Goal: Information Seeking & Learning: Learn about a topic

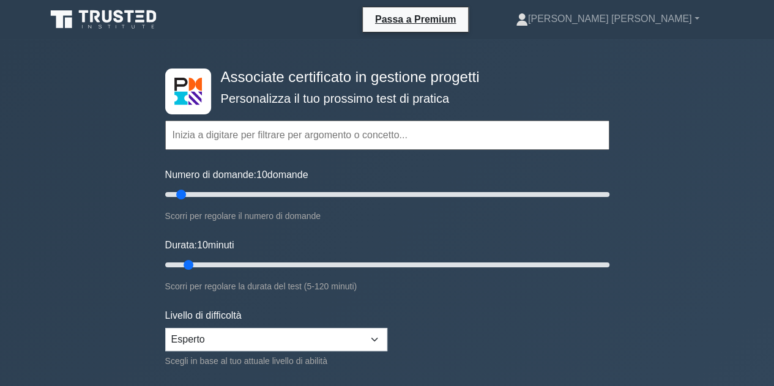
click at [489, 316] on form "Argomenti Gestione dell'ambito del progetto Gestione del tempo del progetto Ges…" at bounding box center [387, 272] width 444 height 379
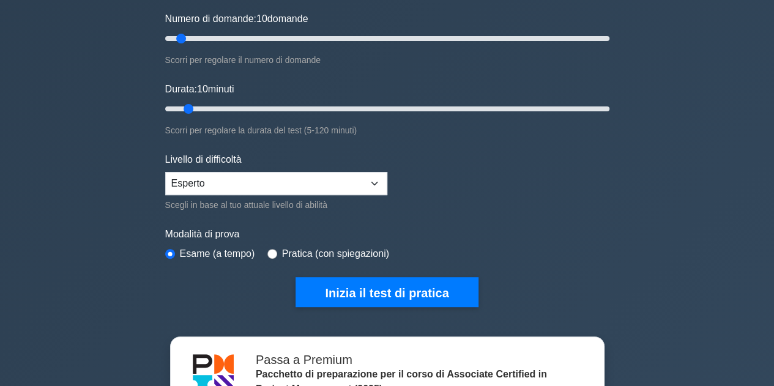
scroll to position [171, 0]
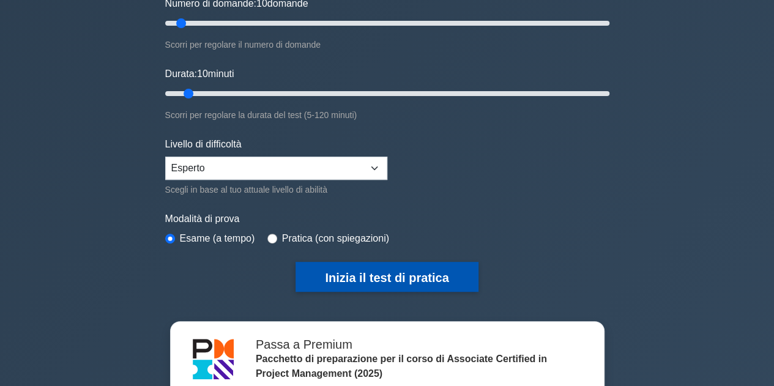
click at [403, 274] on font "Inizia il test di pratica" at bounding box center [387, 277] width 124 height 13
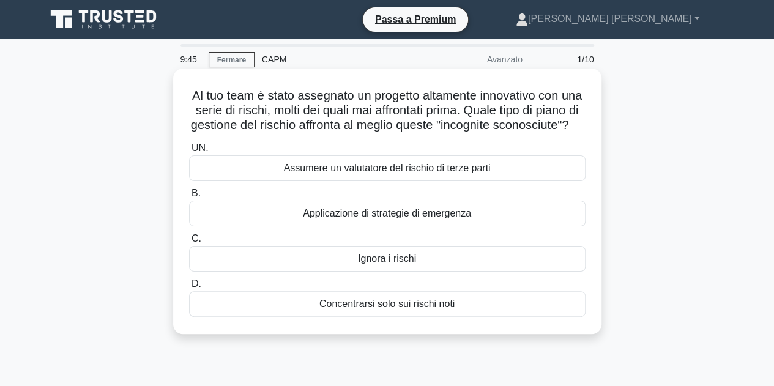
click at [469, 219] on font "Applicazione di strategie di emergenza" at bounding box center [387, 213] width 168 height 10
click at [189, 198] on input "B. Applicazione di strategie di emergenza" at bounding box center [189, 194] width 0 height 8
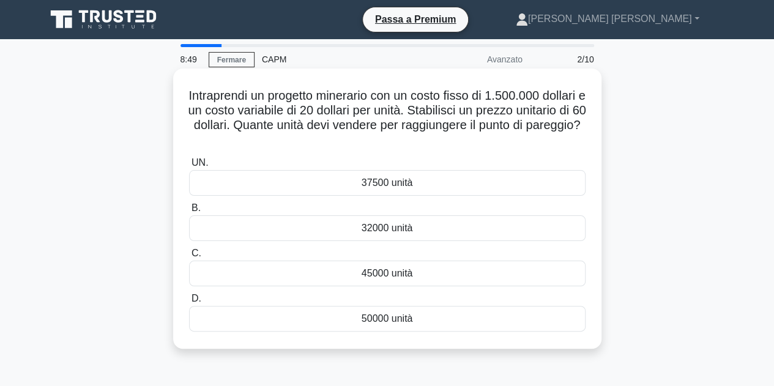
click at [441, 183] on div "37500 unità" at bounding box center [387, 183] width 397 height 26
click at [189, 167] on input "UN. 37500 unità" at bounding box center [189, 163] width 0 height 8
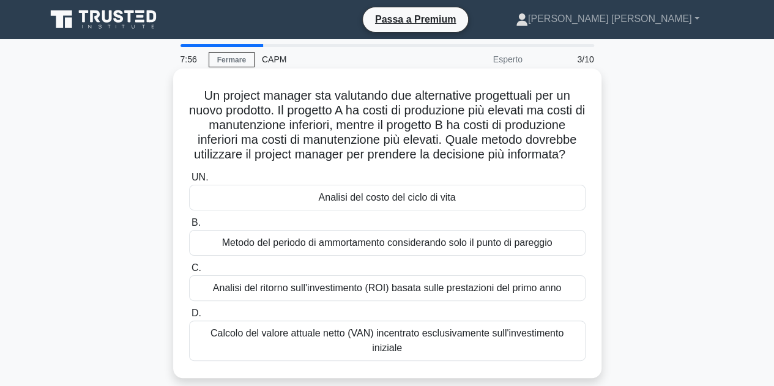
click at [525, 248] on font "Metodo del periodo di ammortamento considerando solo il punto di pareggio" at bounding box center [387, 242] width 331 height 10
click at [189, 227] on input "B. Metodo del periodo di ammortamento considerando solo il punto di pareggio" at bounding box center [189, 223] width 0 height 8
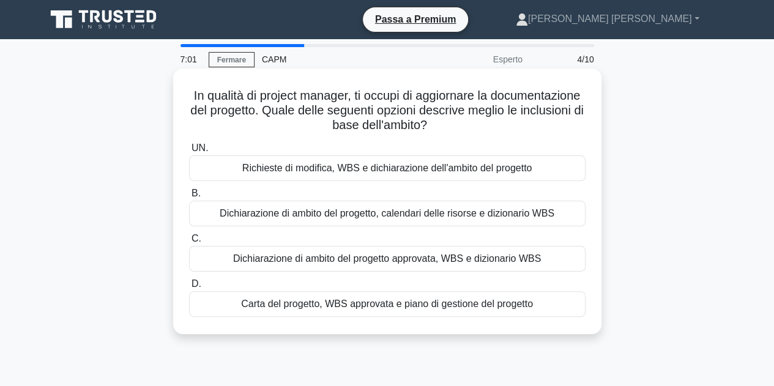
click at [504, 264] on font "Dichiarazione di ambito del progetto approvata, WBS e dizionario WBS" at bounding box center [387, 258] width 308 height 10
click at [189, 243] on input "C. Dichiarazione di ambito del progetto approvata, WBS e dizionario WBS" at bounding box center [189, 239] width 0 height 8
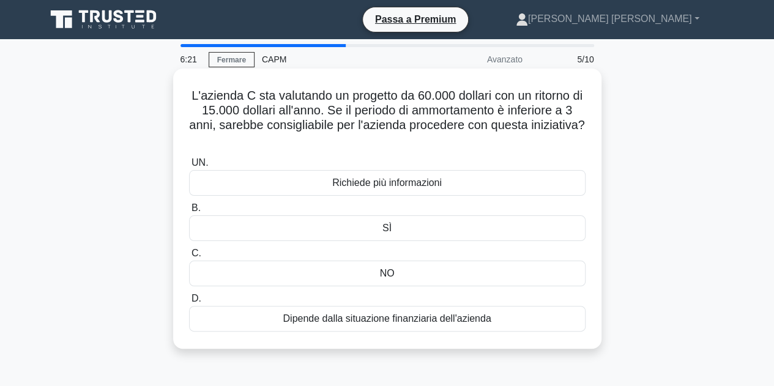
click at [393, 268] on font "NO" at bounding box center [387, 273] width 15 height 10
click at [189, 258] on input "C. NO" at bounding box center [189, 254] width 0 height 8
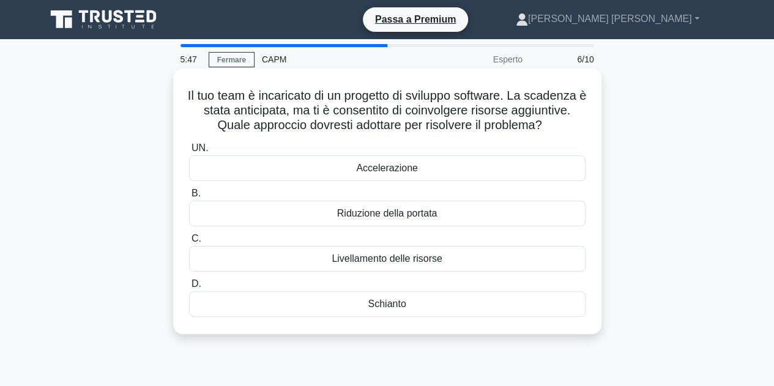
click at [423, 264] on font "Livellamento delle risorse" at bounding box center [387, 258] width 111 height 10
click at [189, 243] on input "C. Livellamento delle risorse" at bounding box center [189, 239] width 0 height 8
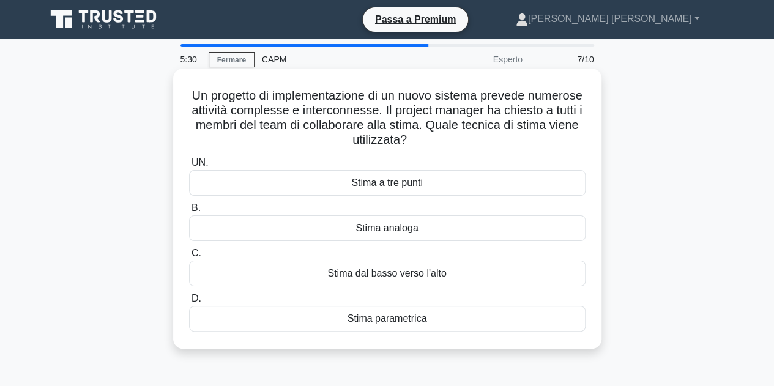
click at [463, 275] on div "Stima dal basso verso l'alto" at bounding box center [387, 274] width 397 height 26
click at [189, 258] on input "C. Stima dal basso verso l'alto" at bounding box center [189, 254] width 0 height 8
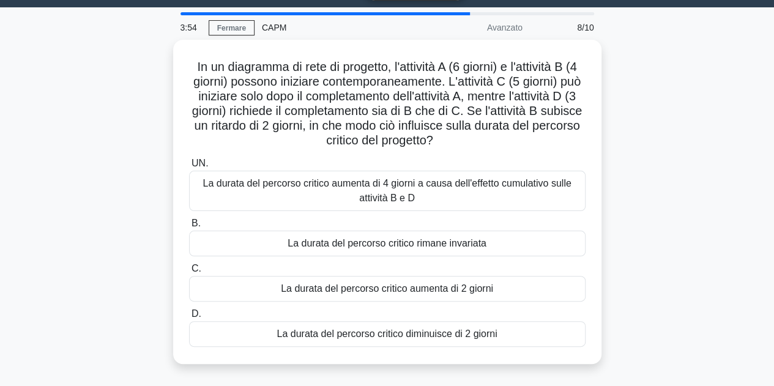
scroll to position [36, 0]
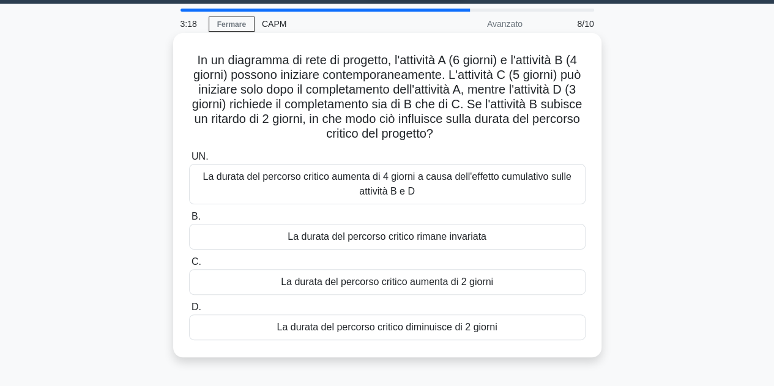
click at [451, 239] on font "La durata del percorso critico rimane invariata" at bounding box center [387, 236] width 199 height 10
click at [189, 221] on input "B. La durata del percorso critico rimane invariata" at bounding box center [189, 217] width 0 height 8
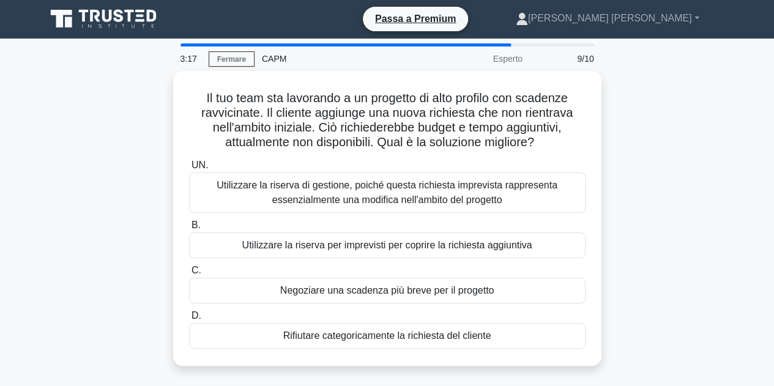
scroll to position [0, 0]
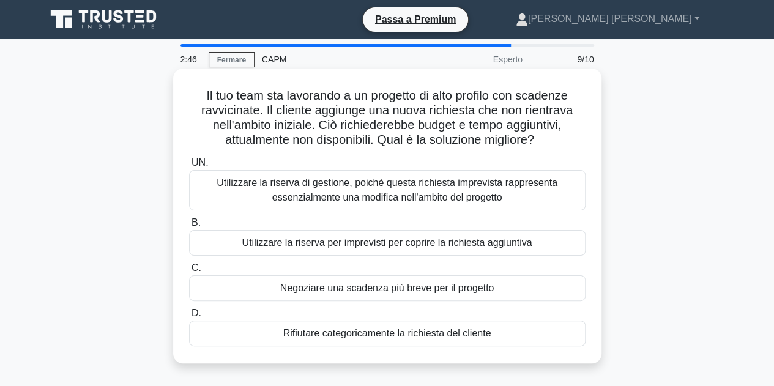
click at [464, 198] on font "Utilizzare la riserva di gestione, poiché questa richiesta imprevista rappresen…" at bounding box center [387, 190] width 341 height 25
click at [189, 167] on input "UN. Utilizzare la riserva di gestione, poiché questa richiesta imprevista rappr…" at bounding box center [189, 163] width 0 height 8
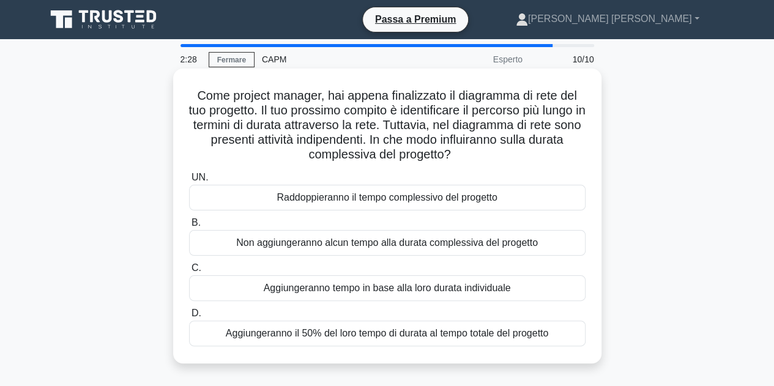
click at [548, 241] on div "Non aggiungeranno alcun tempo alla durata complessiva del progetto" at bounding box center [387, 243] width 397 height 26
click at [189, 227] on input "B. Non aggiungeranno alcun tempo alla durata complessiva del progetto" at bounding box center [189, 223] width 0 height 8
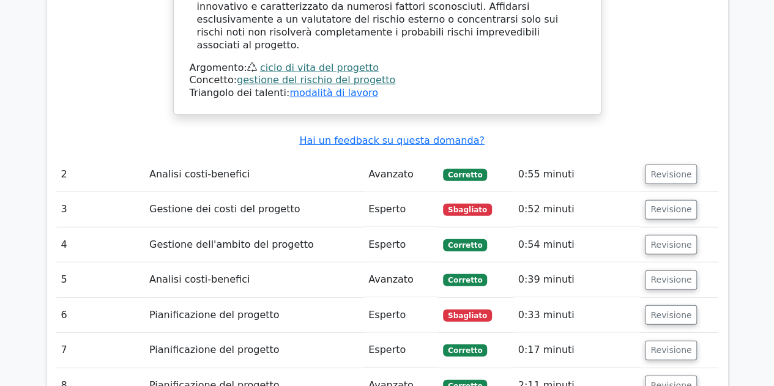
scroll to position [1509, 0]
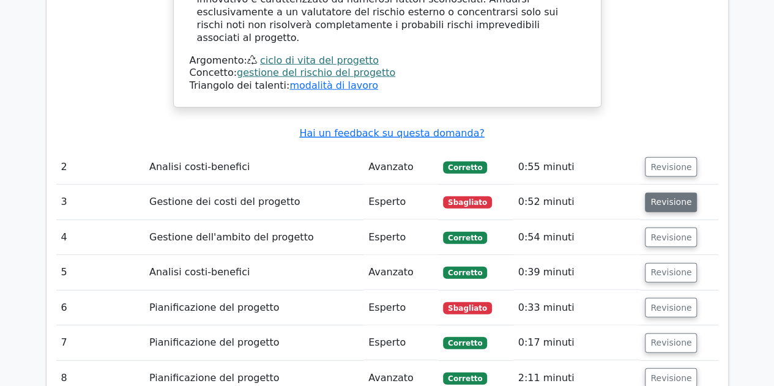
click at [659, 198] on font "Revisione" at bounding box center [671, 203] width 41 height 10
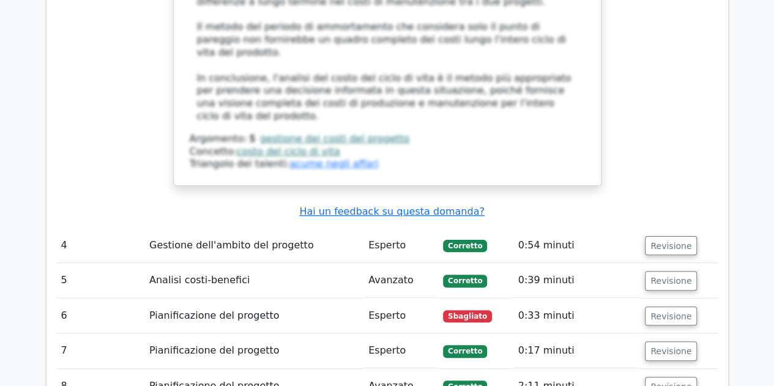
scroll to position [2391, 0]
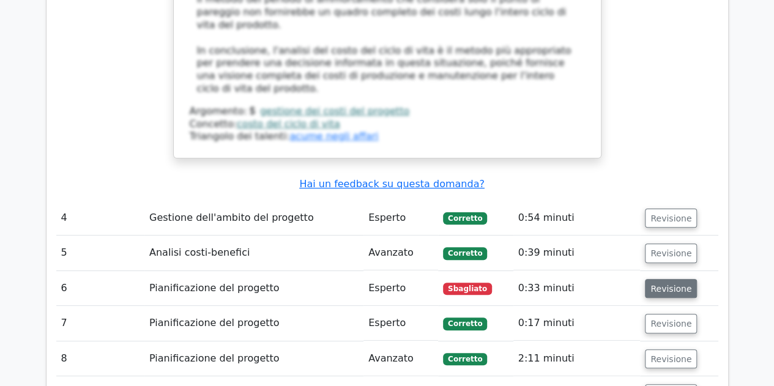
click at [659, 283] on font "Revisione" at bounding box center [671, 288] width 41 height 10
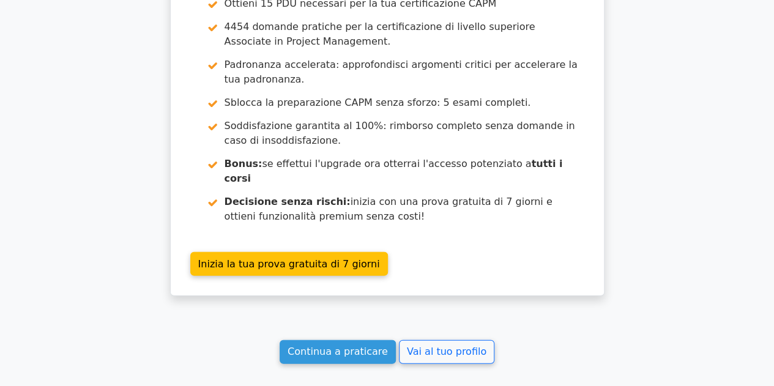
scroll to position [3585, 0]
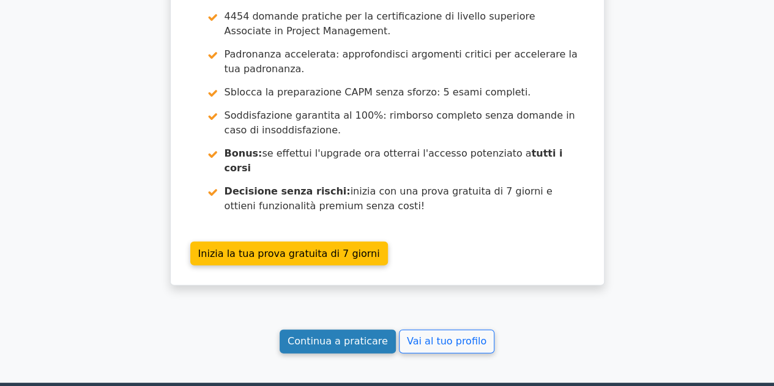
click at [326, 336] on font "Continua a praticare" at bounding box center [338, 342] width 100 height 12
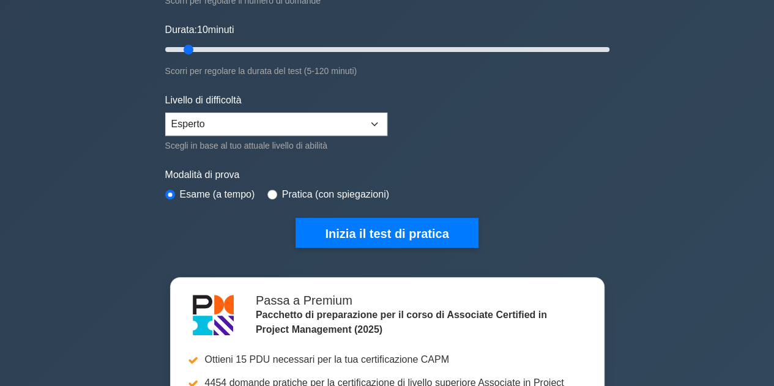
scroll to position [220, 0]
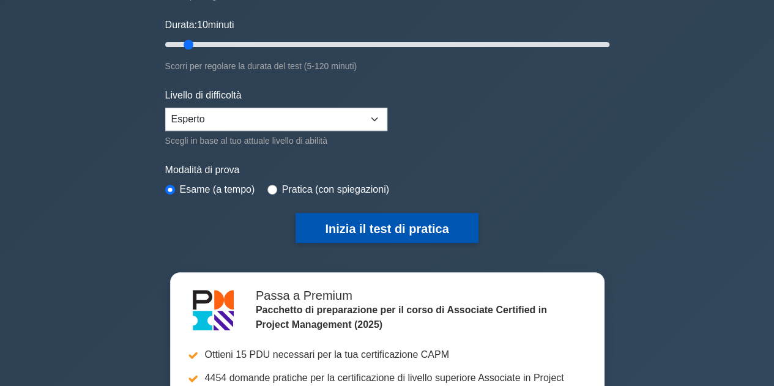
click at [357, 228] on font "Inizia il test di pratica" at bounding box center [387, 228] width 124 height 13
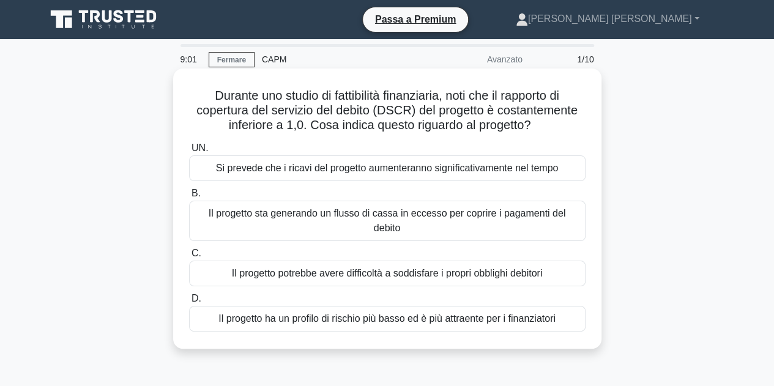
click at [526, 268] on font "Il progetto potrebbe avere difficoltà a soddisfare i propri obblighi debitori" at bounding box center [387, 273] width 311 height 10
click at [189, 258] on input "C. Il progetto potrebbe avere difficoltà a soddisfare i propri obblighi debitori" at bounding box center [189, 254] width 0 height 8
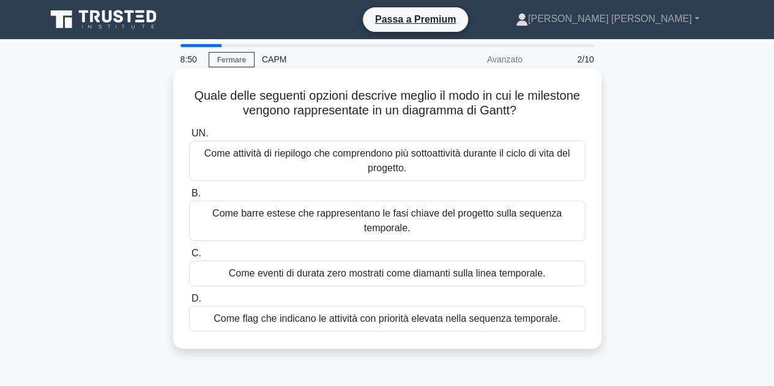
click at [507, 274] on font "Come eventi di durata zero mostrati come diamanti sulla linea temporale." at bounding box center [387, 273] width 317 height 10
click at [189, 258] on input "C. Come eventi di durata zero mostrati come diamanti sulla linea temporale." at bounding box center [189, 254] width 0 height 8
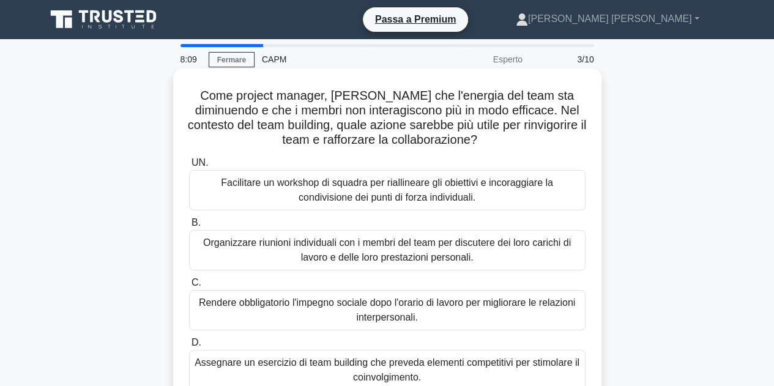
click at [414, 370] on font "Assegnare un esercizio di team building che preveda elementi competitivi per st…" at bounding box center [387, 369] width 385 height 25
click at [189, 347] on input "D. Assegnare un esercizio di team building che preveda elementi competitivi per…" at bounding box center [189, 343] width 0 height 8
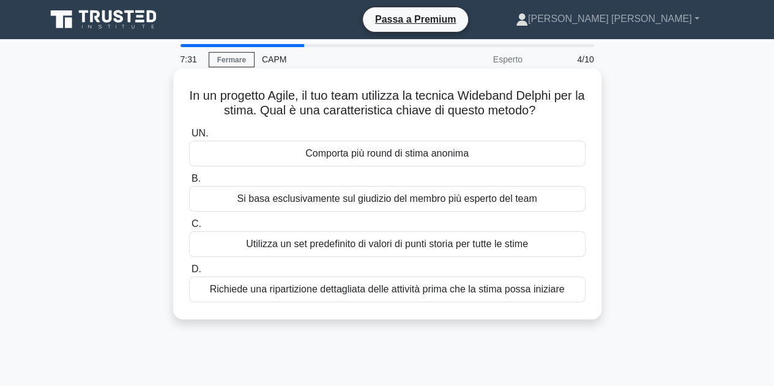
click at [515, 236] on div "Utilizza un set predefinito di valori di punti storia per tutte le stime" at bounding box center [387, 244] width 397 height 26
click at [189, 228] on input "C. Utilizza un set predefinito di valori di punti storia per tutte le stime" at bounding box center [189, 224] width 0 height 8
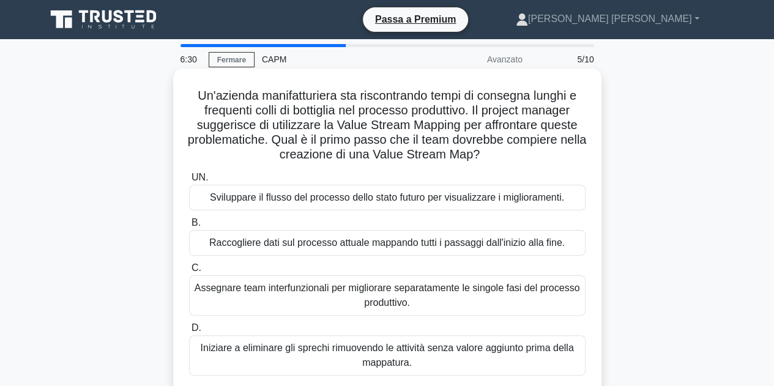
click at [498, 244] on font "Raccogliere dati sul processo attuale mappando tutti i passaggi dall'inizio all…" at bounding box center [387, 242] width 356 height 10
click at [189, 227] on input "B. Raccogliere dati sul processo attuale mappando tutti i passaggi dall'inizio …" at bounding box center [189, 223] width 0 height 8
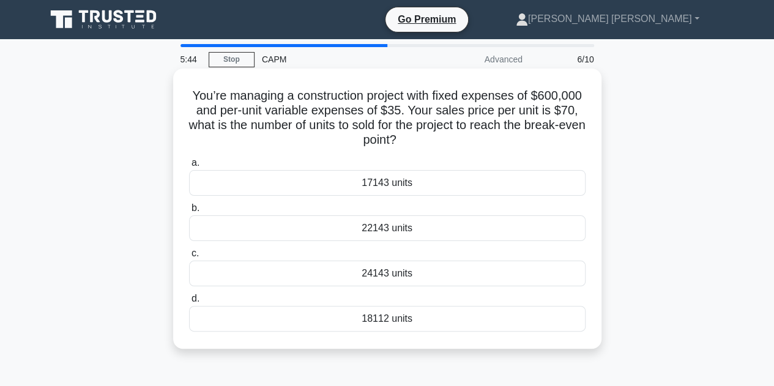
click at [439, 184] on div "17143 units" at bounding box center [387, 183] width 397 height 26
click at [189, 167] on input "a. 17143 units" at bounding box center [189, 163] width 0 height 8
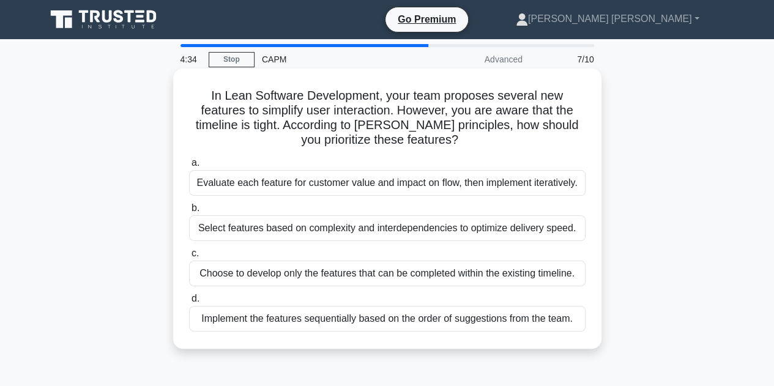
click at [485, 186] on div "Evaluate each feature for customer value and impact on flow, then implement ite…" at bounding box center [387, 183] width 397 height 26
click at [189, 167] on input "a. Evaluate each feature for customer value and impact on flow, then implement …" at bounding box center [189, 163] width 0 height 8
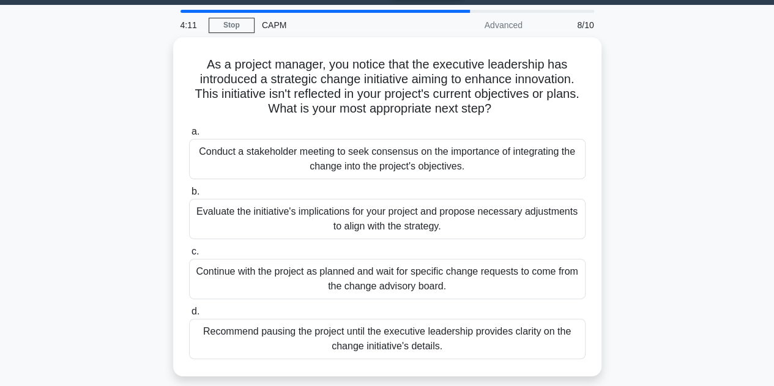
scroll to position [35, 0]
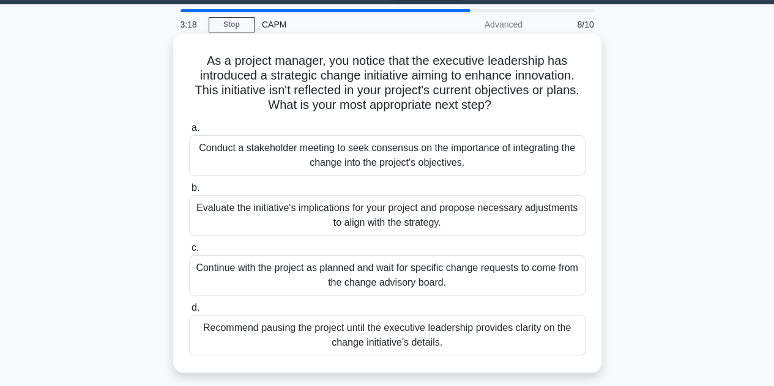
click at [476, 215] on div "Evaluate the initiative's implications for your project and propose necessary a…" at bounding box center [387, 215] width 397 height 40
click at [189, 192] on input "b. Evaluate the initiative's implications for your project and propose necessar…" at bounding box center [189, 188] width 0 height 8
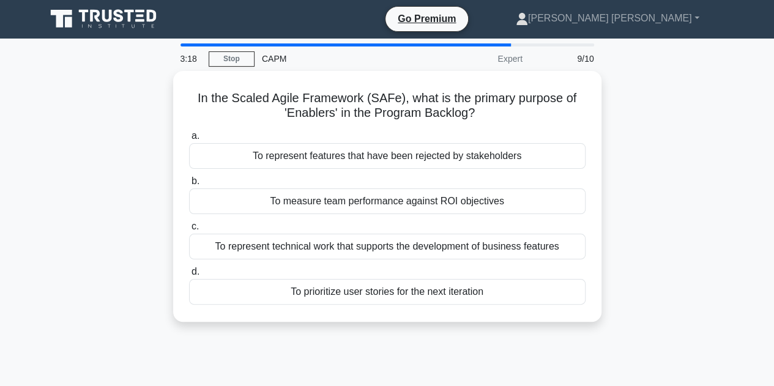
scroll to position [0, 0]
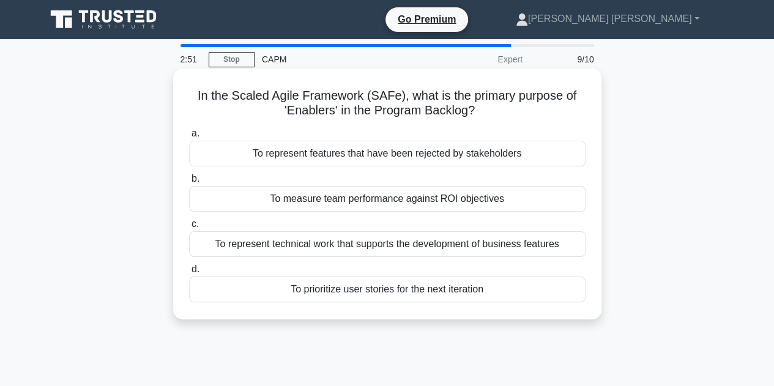
click at [471, 288] on div "To prioritize user stories for the next iteration" at bounding box center [387, 290] width 397 height 26
click at [189, 274] on input "d. To prioritize user stories for the next iteration" at bounding box center [189, 270] width 0 height 8
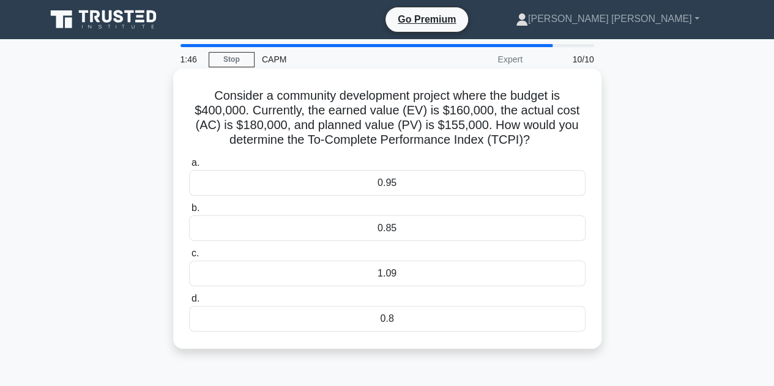
click at [418, 275] on div "1.09" at bounding box center [387, 274] width 397 height 26
click at [189, 258] on input "c. 1.09" at bounding box center [189, 254] width 0 height 8
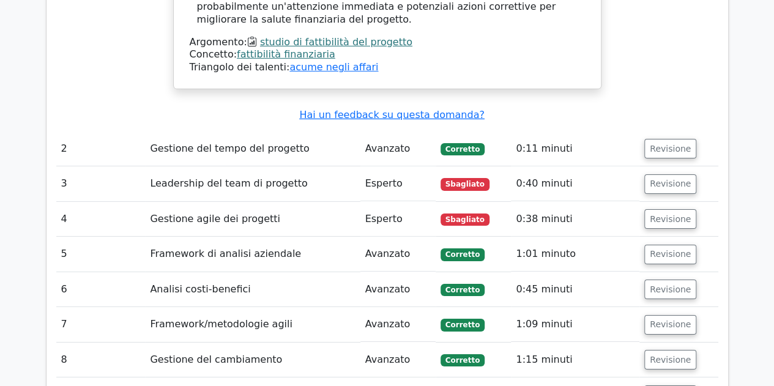
scroll to position [1906, 0]
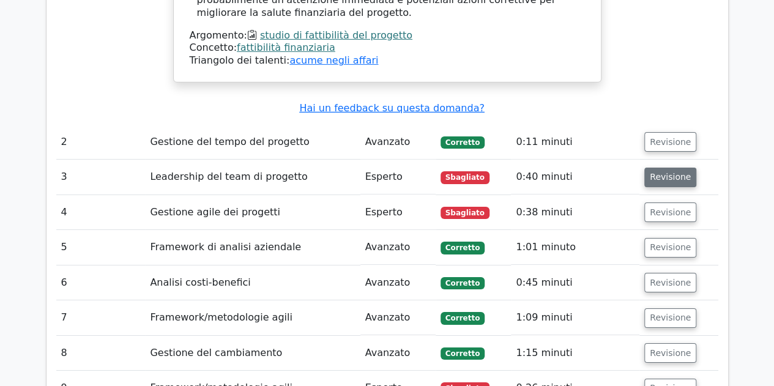
click at [660, 173] on font "Revisione" at bounding box center [670, 178] width 41 height 10
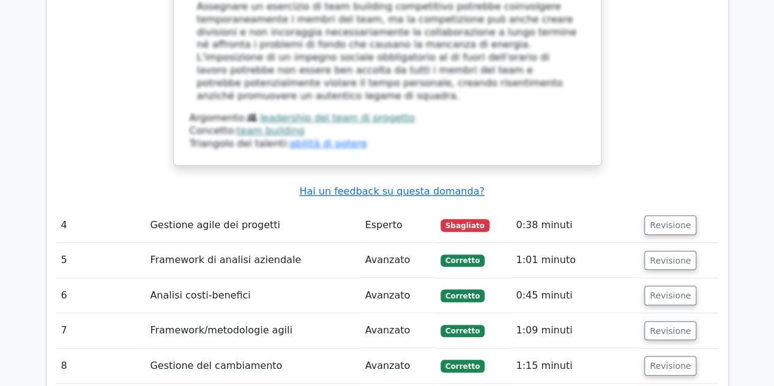
scroll to position [2596, 0]
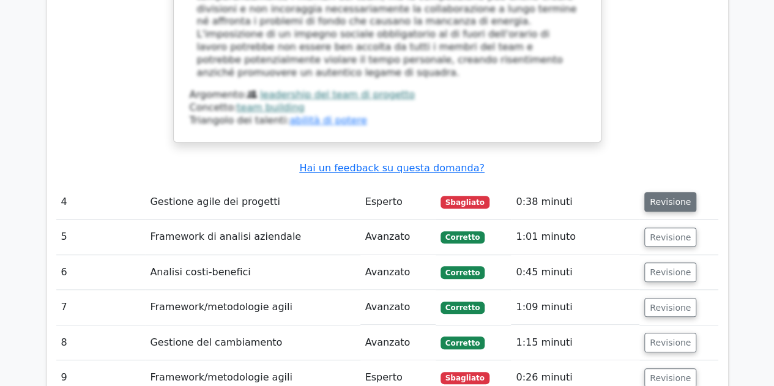
click at [651, 197] on font "Revisione" at bounding box center [670, 202] width 41 height 10
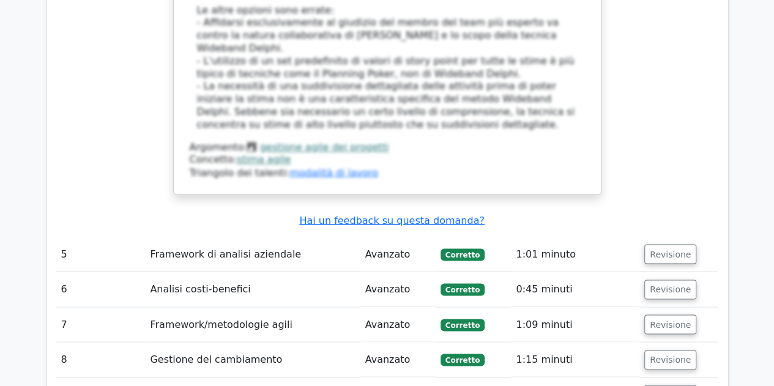
scroll to position [3321, 0]
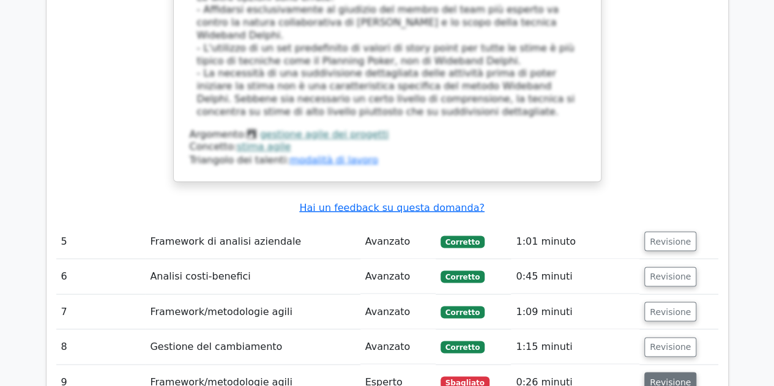
click at [663, 377] on font "Revisione" at bounding box center [670, 382] width 41 height 10
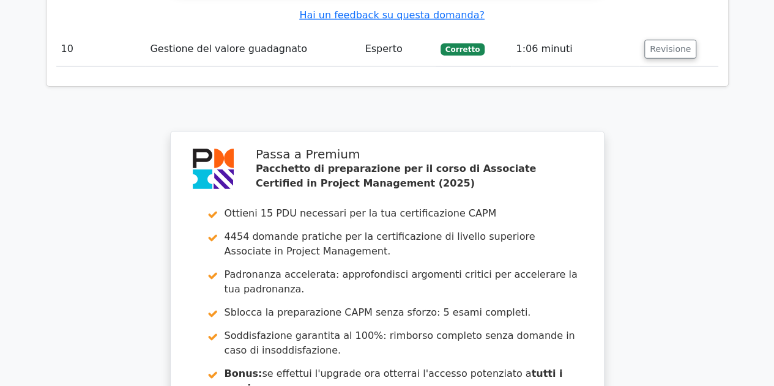
scroll to position [4289, 0]
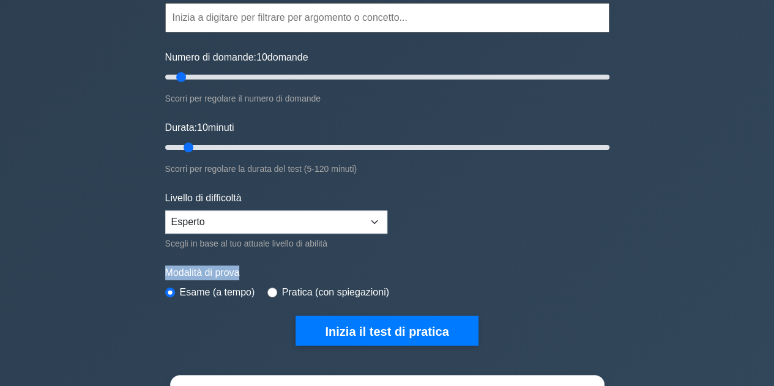
scroll to position [147, 0]
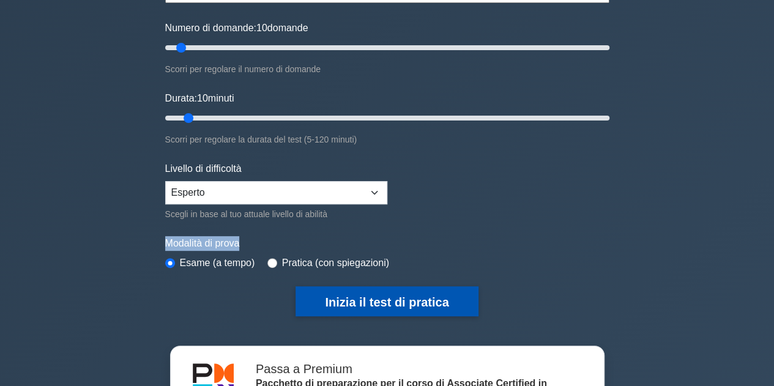
click at [381, 299] on font "Inizia il test di pratica" at bounding box center [387, 302] width 124 height 13
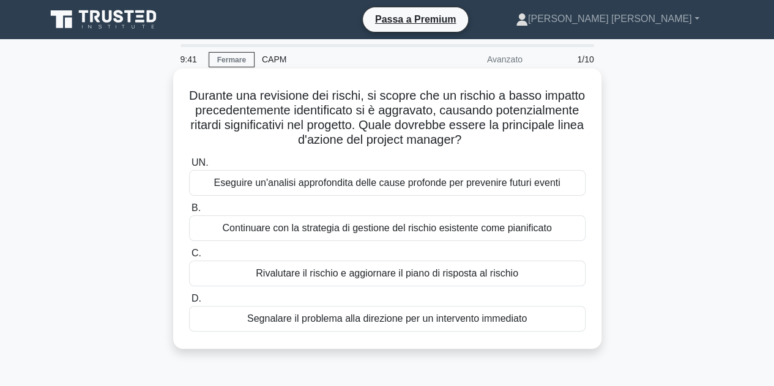
click at [499, 268] on font "Rivalutare il rischio e aggiornare il piano di risposta al rischio" at bounding box center [387, 273] width 263 height 10
click at [189, 258] on input "C. Rivalutare il rischio e aggiornare il piano di risposta al rischio" at bounding box center [189, 254] width 0 height 8
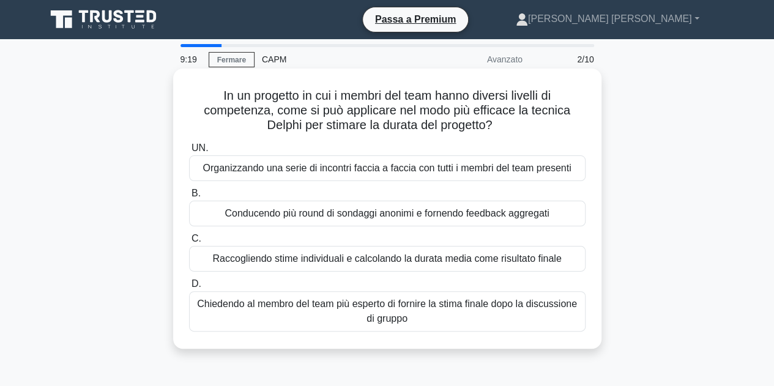
click at [559, 217] on div "Conducendo più round di sondaggi anonimi e fornendo feedback aggregati" at bounding box center [387, 214] width 397 height 26
click at [189, 198] on input "B. Conducendo più round di sondaggi anonimi e fornendo feedback aggregati" at bounding box center [189, 194] width 0 height 8
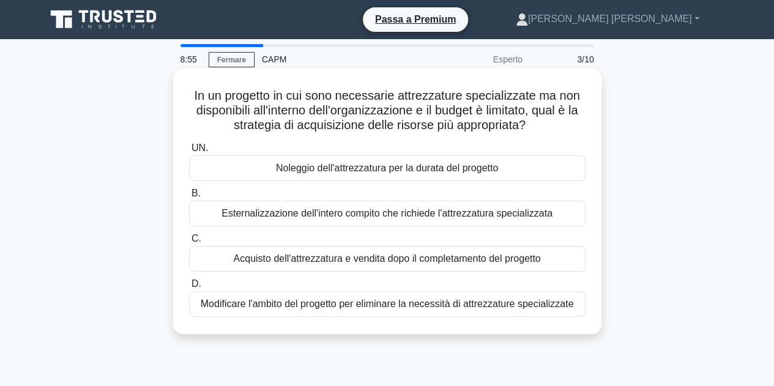
click at [471, 171] on font "Noleggio dell'attrezzatura per la durata del progetto" at bounding box center [387, 168] width 222 height 10
click at [189, 152] on input "UN. Noleggio dell'attrezzatura per la durata del progetto" at bounding box center [189, 148] width 0 height 8
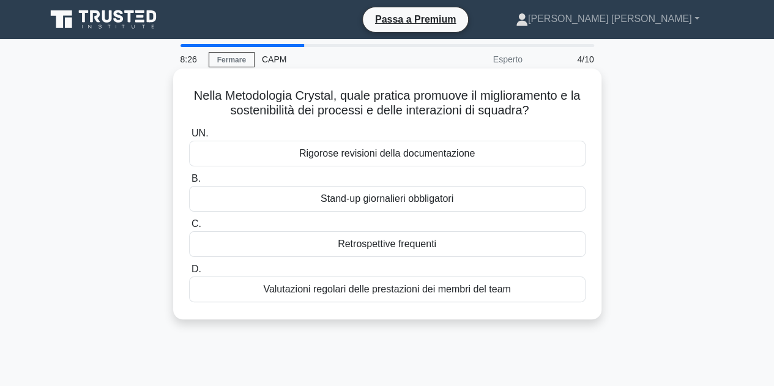
click at [469, 201] on div "Stand-up giornalieri obbligatori" at bounding box center [387, 199] width 397 height 26
click at [189, 183] on input "B. Stand-up giornalieri obbligatori" at bounding box center [189, 179] width 0 height 8
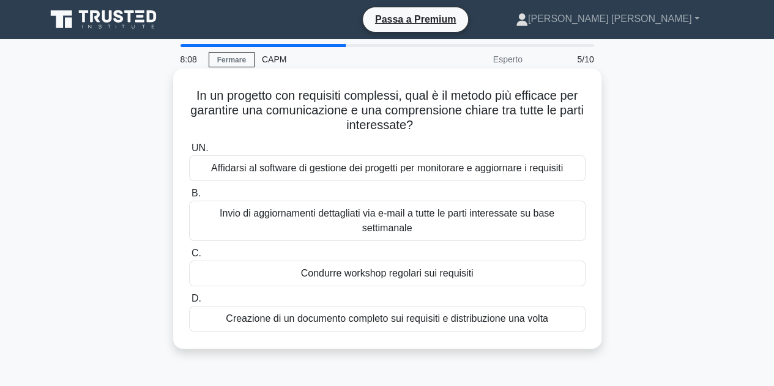
click at [471, 278] on font "Condurre workshop regolari sui requisiti" at bounding box center [387, 273] width 173 height 10
click at [189, 258] on input "C. Condurre workshop regolari sui requisiti" at bounding box center [189, 254] width 0 height 8
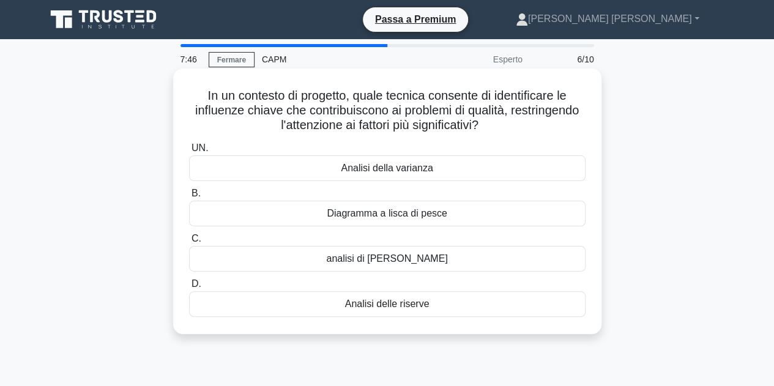
click at [425, 264] on div "analisi di [PERSON_NAME]" at bounding box center [387, 259] width 397 height 26
click at [189, 243] on input "C. analisi di Pareto" at bounding box center [189, 239] width 0 height 8
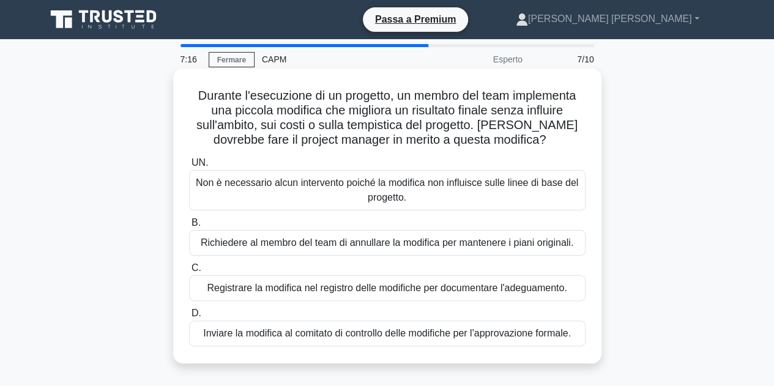
click at [531, 290] on font "Registrare la modifica nel registro delle modifiche per documentare l'adeguamen…" at bounding box center [387, 288] width 360 height 10
click at [189, 272] on input "C. Registrare la modifica nel registro delle modifiche per documentare l'adegua…" at bounding box center [189, 268] width 0 height 8
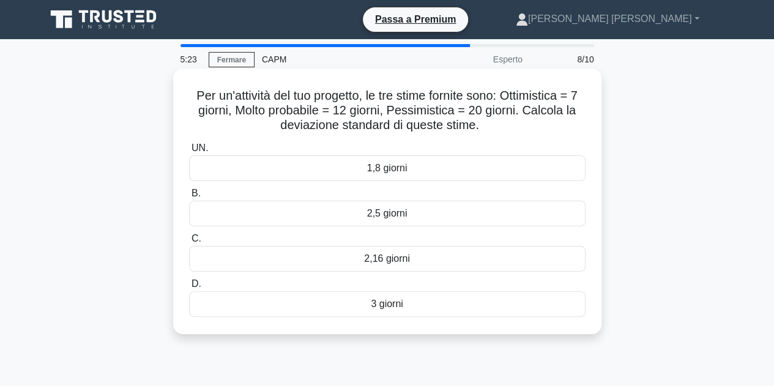
click at [402, 312] on div "3 giorni" at bounding box center [387, 304] width 397 height 26
click at [189, 288] on input "D. 3 giorni" at bounding box center [189, 284] width 0 height 8
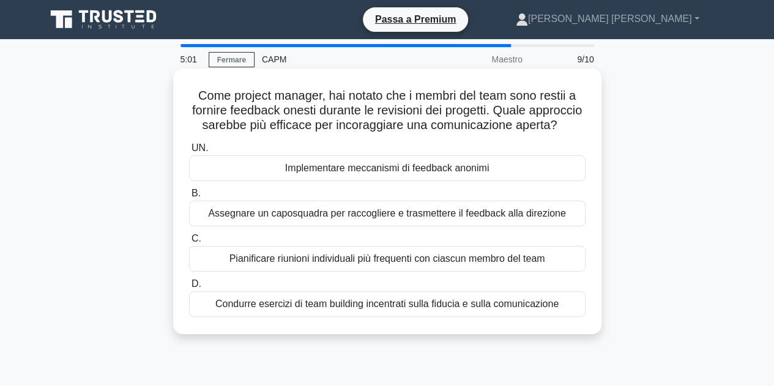
click at [496, 181] on div "Implementare meccanismi di feedback anonimi" at bounding box center [387, 168] width 397 height 26
click at [189, 152] on input "UN. Implementare meccanismi di feedback anonimi" at bounding box center [189, 148] width 0 height 8
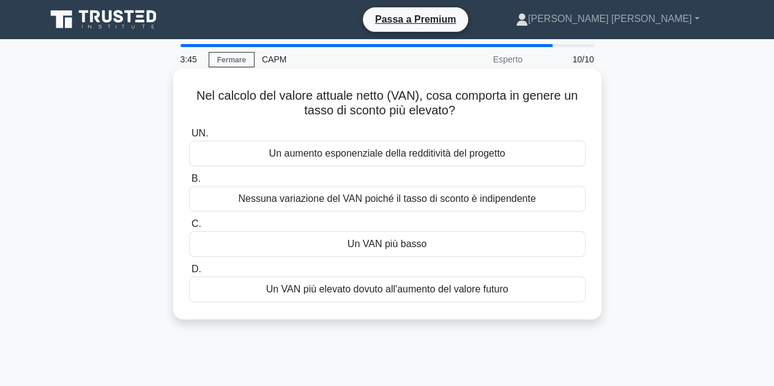
click at [387, 249] on font "Un VAN più basso" at bounding box center [388, 244] width 80 height 10
click at [189, 228] on input "C. Un VAN più basso" at bounding box center [189, 224] width 0 height 8
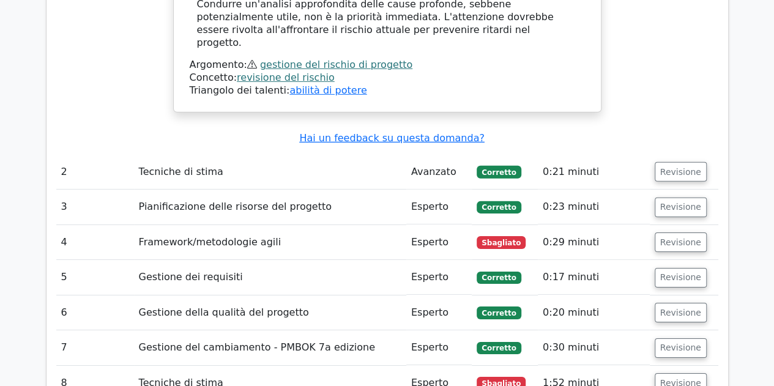
scroll to position [1864, 0]
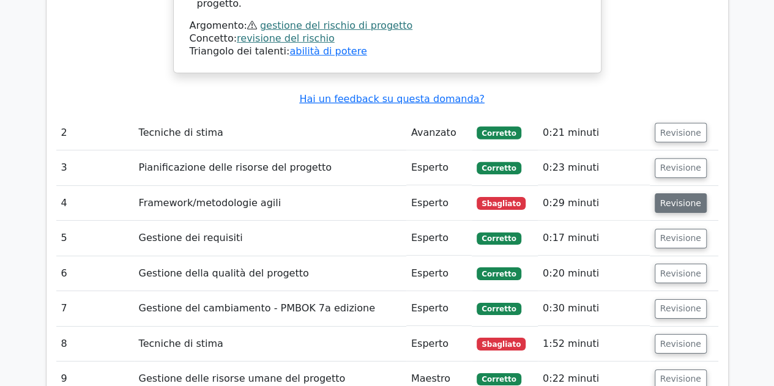
click at [687, 198] on font "Revisione" at bounding box center [680, 203] width 41 height 10
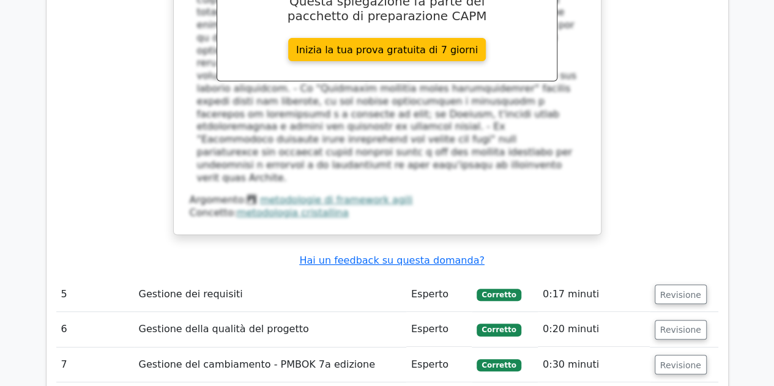
scroll to position [2421, 0]
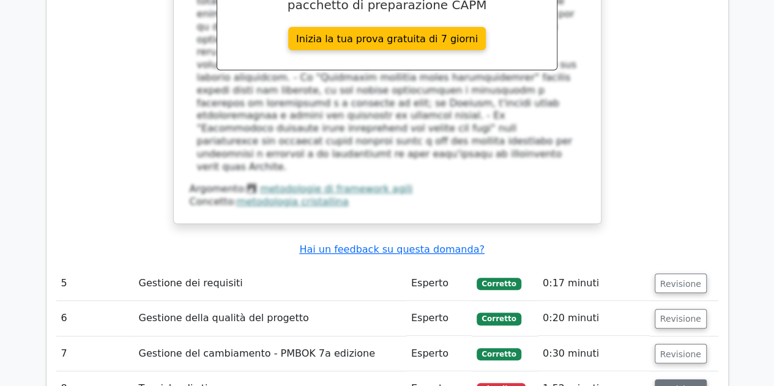
click at [689, 384] on font "Revisione" at bounding box center [680, 389] width 41 height 10
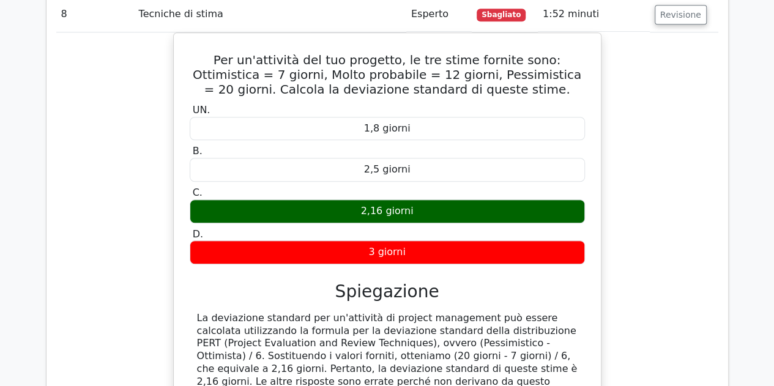
scroll to position [2829, 0]
